Goal: Information Seeking & Learning: Learn about a topic

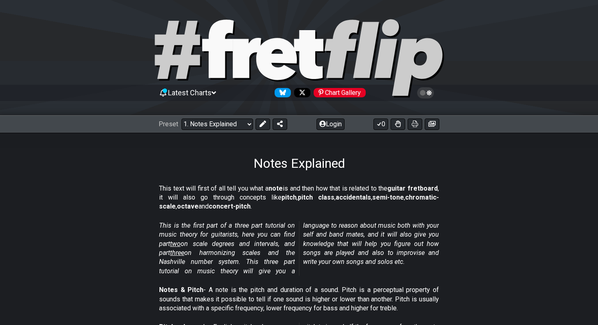
click at [185, 55] on icon at bounding box center [177, 50] width 45 height 58
select select "/welcome"
select select "C"
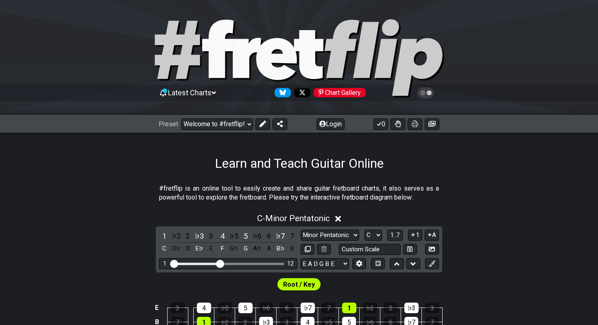
click at [246, 59] on icon at bounding box center [247, 58] width 28 height 40
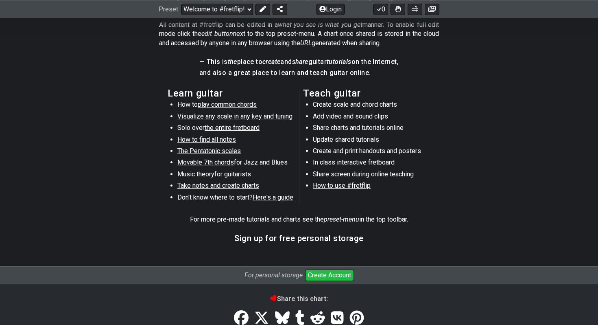
scroll to position [397, 0]
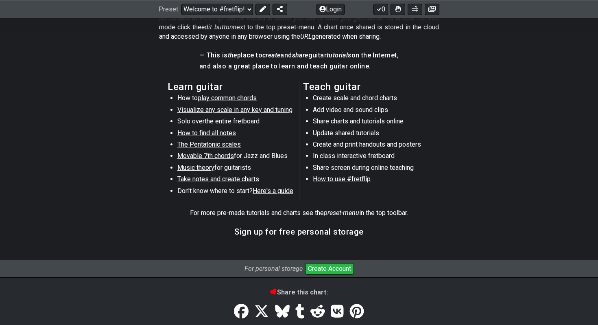
click at [245, 100] on span "play common chords" at bounding box center [227, 98] width 59 height 8
select select "/common-guitar-chords"
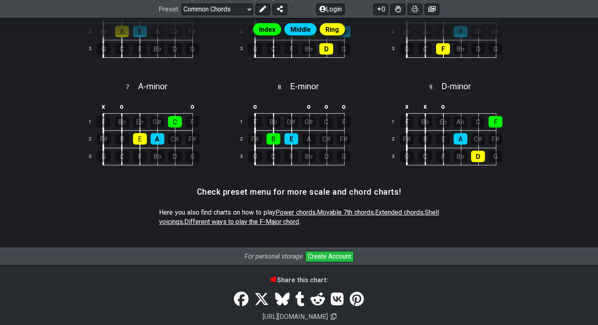
scroll to position [403, 0]
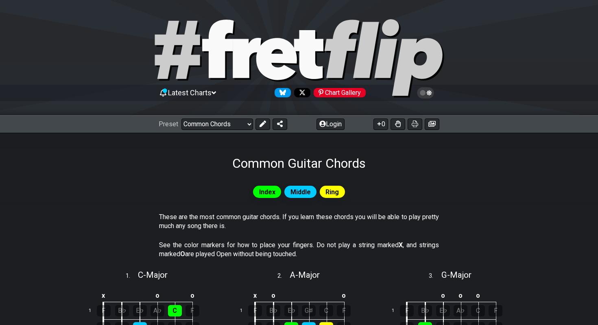
click at [261, 82] on icon at bounding box center [299, 58] width 293 height 81
select select "/welcome"
select select "C"
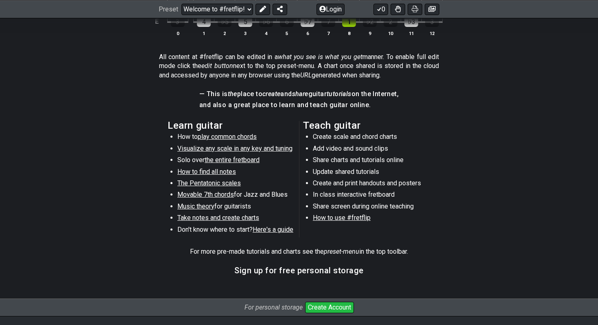
scroll to position [447, 0]
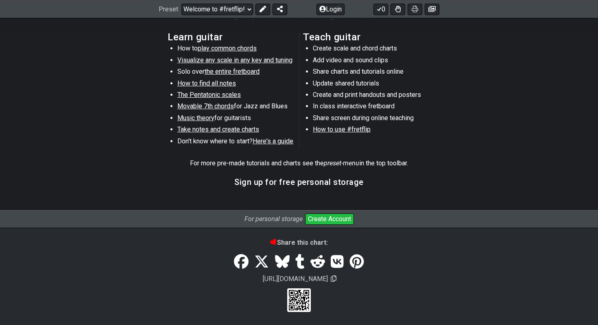
click at [260, 59] on span "Visualize any scale in any key and tuning" at bounding box center [234, 60] width 115 height 8
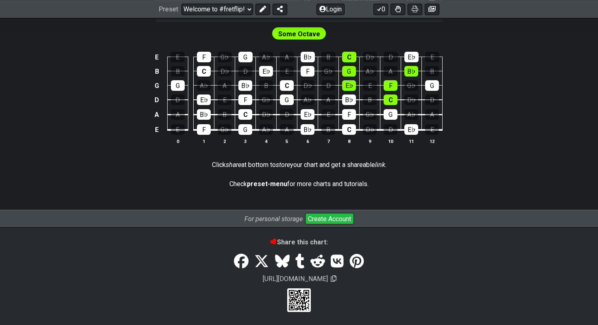
select select "/guitar-scales"
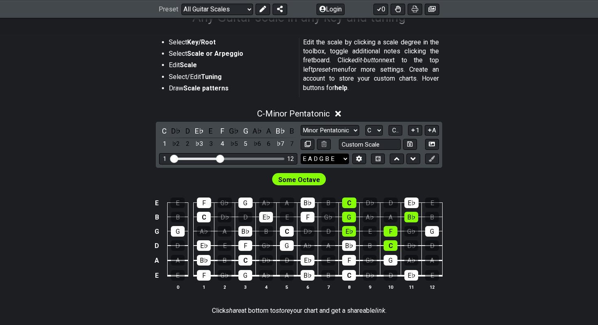
scroll to position [141, 0]
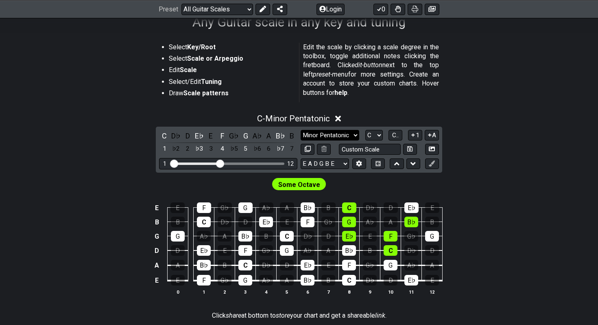
click at [315, 132] on select "Minor Pentatonic Root Minor Pentatonic Major Pentatonic Minor Blues Major Blues…" at bounding box center [330, 135] width 59 height 11
select select "Mixolydian"
click at [301, 130] on select "Minor Pentatonic Root Minor Pentatonic Major Pentatonic Minor Blues Major Blues…" at bounding box center [330, 135] width 59 height 11
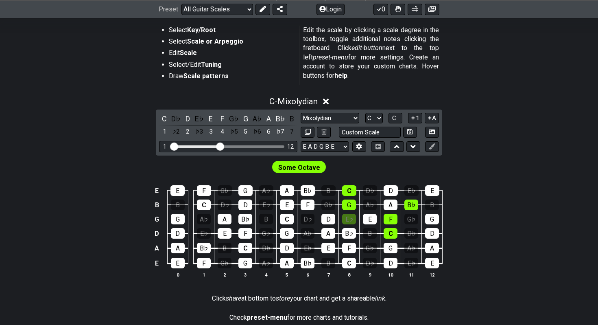
scroll to position [160, 0]
